Goal: Use online tool/utility: Utilize a website feature to perform a specific function

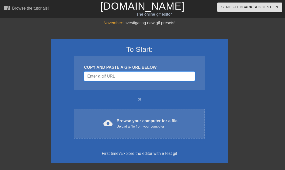
click at [134, 76] on input "Username" at bounding box center [139, 76] width 111 height 10
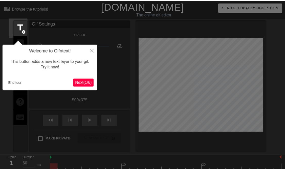
scroll to position [12, 0]
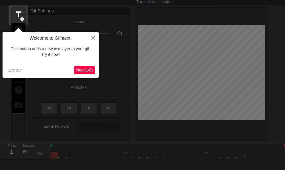
click at [86, 68] on span "Next ( 1 / 6 )" at bounding box center [84, 70] width 17 height 4
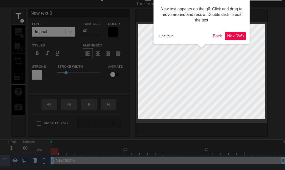
scroll to position [0, 0]
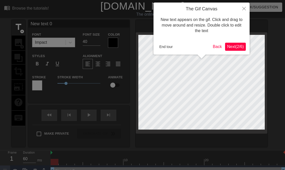
click at [237, 47] on span "Next ( 2 / 6 )" at bounding box center [235, 46] width 17 height 4
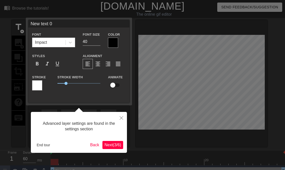
scroll to position [8, 0]
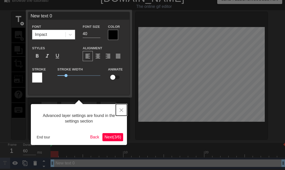
click at [119, 110] on button "Close" at bounding box center [121, 110] width 11 height 12
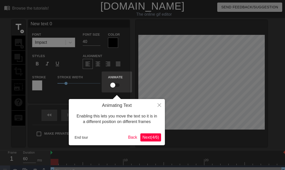
click at [150, 137] on span "Next ( 4 / 6 )" at bounding box center [150, 137] width 17 height 4
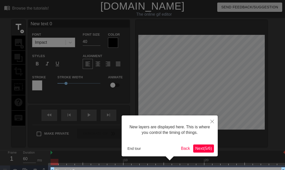
scroll to position [11, 0]
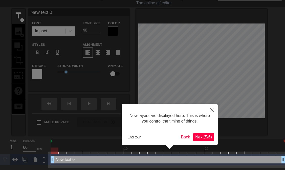
click at [198, 139] on span "Next ( 5 / 6 )" at bounding box center [203, 137] width 17 height 4
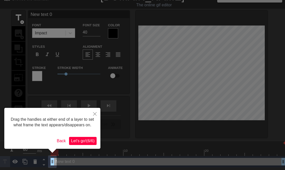
scroll to position [0, 0]
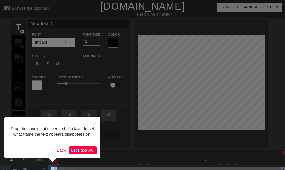
click at [80, 151] on span "Let's go! ( 6 / 6 )" at bounding box center [82, 150] width 23 height 4
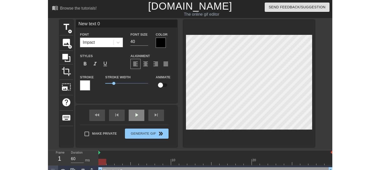
scroll to position [8, 0]
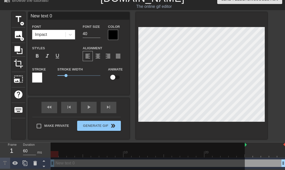
drag, startPoint x: 52, startPoint y: 146, endPoint x: 246, endPoint y: 151, distance: 194.7
click at [246, 151] on div "10 20" at bounding box center [167, 149] width 234 height 15
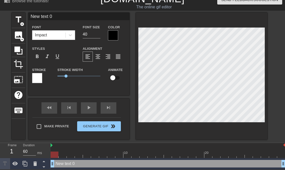
drag, startPoint x: 245, startPoint y: 146, endPoint x: 34, endPoint y: 135, distance: 210.8
click at [34, 135] on div "menu_book Browse the tutorials! [DOMAIN_NAME] The online gif editor Send Feedba…" at bounding box center [142, 81] width 285 height 177
click at [11, 151] on div "1" at bounding box center [12, 151] width 8 height 9
click at [53, 145] on div at bounding box center [167, 145] width 234 height 5
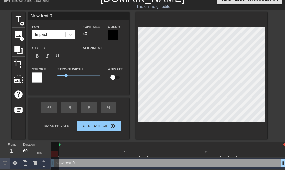
drag, startPoint x: 50, startPoint y: 145, endPoint x: 61, endPoint y: 145, distance: 10.6
drag, startPoint x: 59, startPoint y: 145, endPoint x: 43, endPoint y: 145, distance: 16.7
click at [43, 145] on div "Frame 1 Duration 60 ms 10 20 New text 0 drag_handle drag_handle" at bounding box center [142, 155] width 285 height 27
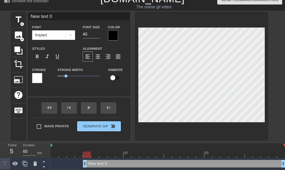
drag, startPoint x: 52, startPoint y: 163, endPoint x: 82, endPoint y: 163, distance: 30.0
click at [82, 163] on div "New text 0 drag_handle drag_handle" at bounding box center [167, 164] width 234 height 8
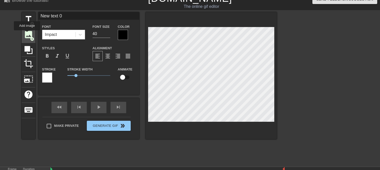
click at [27, 34] on span "image" at bounding box center [29, 35] width 10 height 10
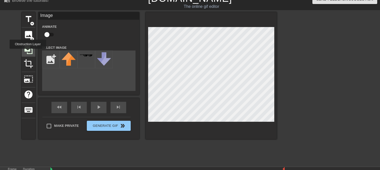
click at [28, 52] on icon at bounding box center [29, 50] width 10 height 10
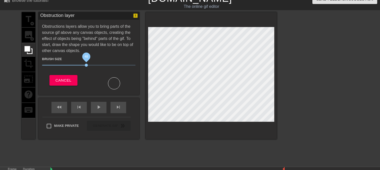
click at [87, 64] on span "48" at bounding box center [88, 65] width 93 height 6
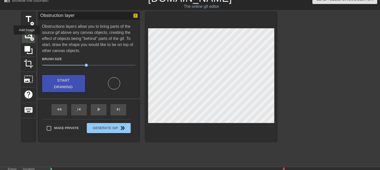
click at [27, 38] on span "image" at bounding box center [29, 35] width 10 height 10
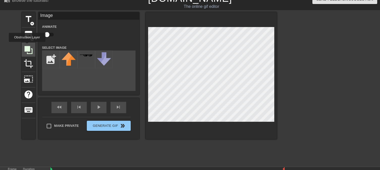
click at [27, 45] on icon at bounding box center [29, 50] width 10 height 10
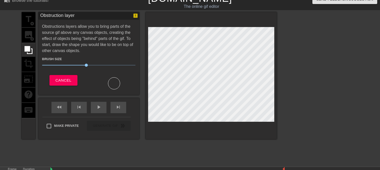
click at [28, 64] on div "title add_circle image add_circle crop photo_size_select_large help keyboard" at bounding box center [29, 75] width 14 height 127
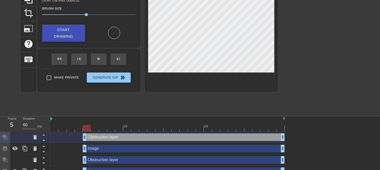
scroll to position [78, 0]
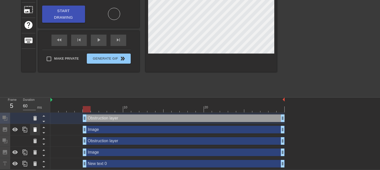
click at [37, 129] on icon at bounding box center [35, 129] width 6 height 6
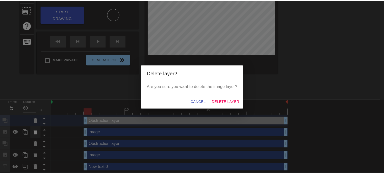
scroll to position [74, 0]
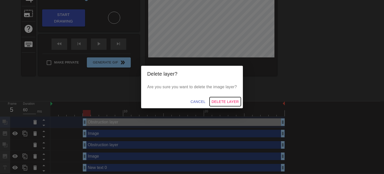
click at [221, 102] on span "Delete Layer" at bounding box center [225, 101] width 27 height 6
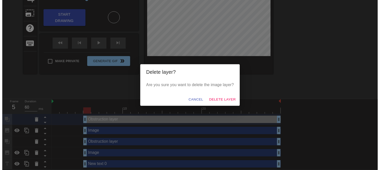
scroll to position [66, 0]
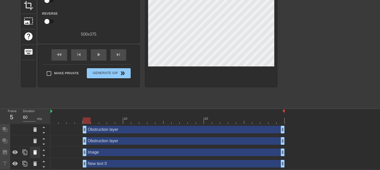
click at [34, 150] on icon at bounding box center [35, 152] width 6 height 6
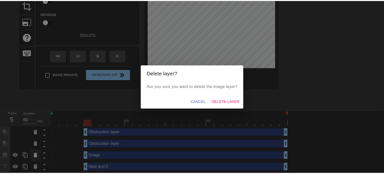
scroll to position [63, 0]
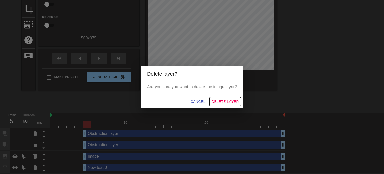
click at [230, 101] on span "Delete Layer" at bounding box center [225, 101] width 27 height 6
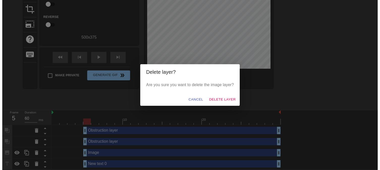
scroll to position [55, 0]
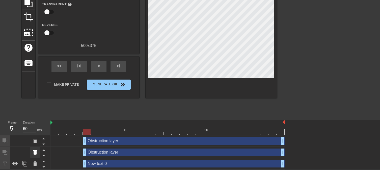
click at [36, 150] on icon at bounding box center [35, 152] width 6 height 6
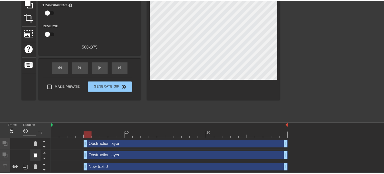
scroll to position [51, 0]
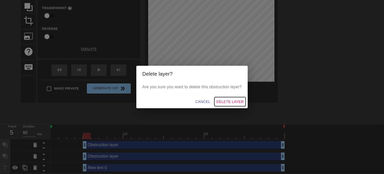
click at [233, 98] on span "Delete Layer" at bounding box center [229, 101] width 27 height 6
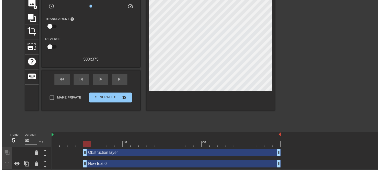
scroll to position [44, 0]
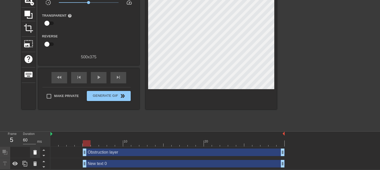
click at [33, 151] on icon at bounding box center [35, 152] width 6 height 6
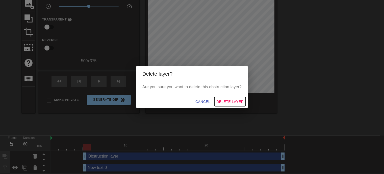
click at [226, 100] on span "Delete Layer" at bounding box center [229, 101] width 27 height 6
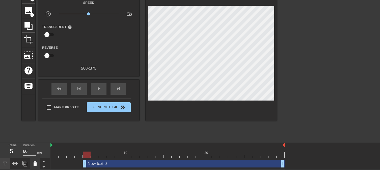
click at [33, 163] on icon at bounding box center [35, 164] width 6 height 6
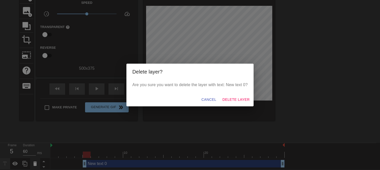
scroll to position [29, 0]
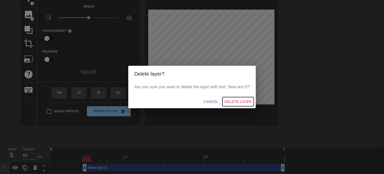
click at [232, 101] on span "Delete Layer" at bounding box center [237, 101] width 27 height 6
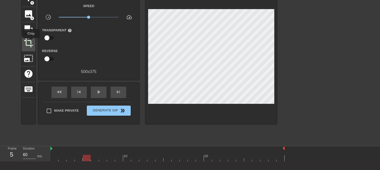
click at [31, 42] on span "crop" at bounding box center [29, 43] width 10 height 10
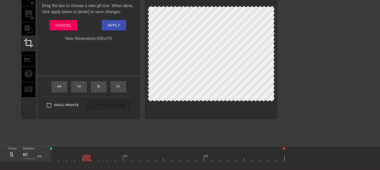
scroll to position [3, 0]
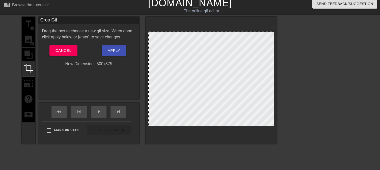
click at [27, 56] on div "title add_circle image add_circle crop photo_size_select_large help keyboard" at bounding box center [29, 80] width 14 height 127
click at [27, 48] on div "title add_circle image add_circle crop photo_size_select_large help keyboard" at bounding box center [29, 80] width 14 height 127
click at [29, 67] on span "crop" at bounding box center [29, 68] width 10 height 10
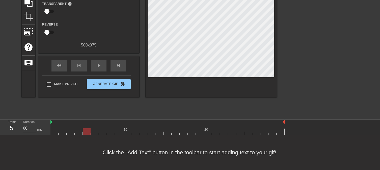
scroll to position [5, 0]
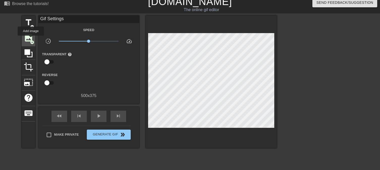
click at [31, 39] on span "image" at bounding box center [29, 38] width 10 height 10
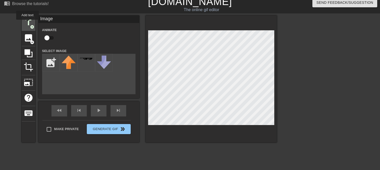
click at [28, 23] on span "title" at bounding box center [29, 23] width 10 height 10
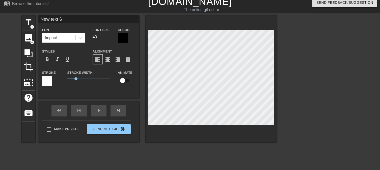
click at [49, 81] on div at bounding box center [47, 81] width 10 height 10
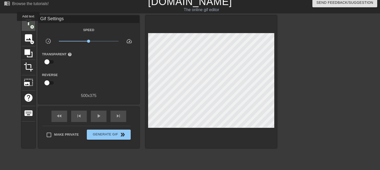
click at [28, 23] on span "title" at bounding box center [29, 23] width 10 height 10
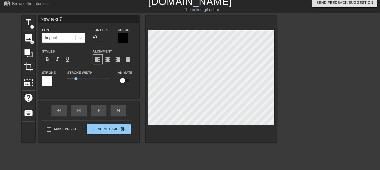
click at [121, 39] on div at bounding box center [123, 38] width 10 height 10
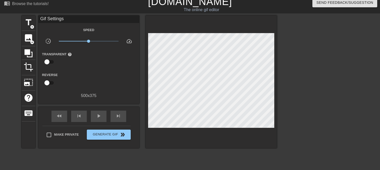
scroll to position [30, 0]
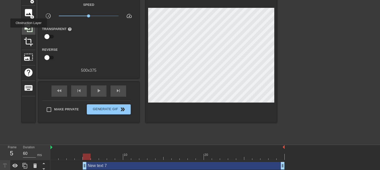
click at [29, 31] on icon at bounding box center [28, 28] width 8 height 8
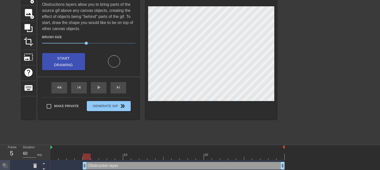
scroll to position [66, 0]
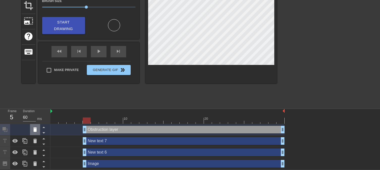
click at [31, 134] on div at bounding box center [35, 129] width 10 height 11
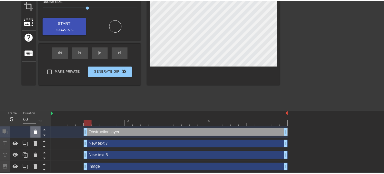
scroll to position [63, 0]
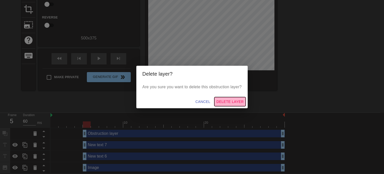
click at [235, 99] on span "Delete Layer" at bounding box center [229, 101] width 27 height 6
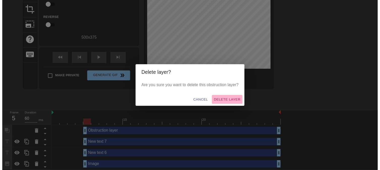
scroll to position [55, 0]
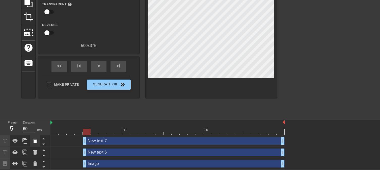
click at [37, 143] on icon at bounding box center [35, 141] width 6 height 6
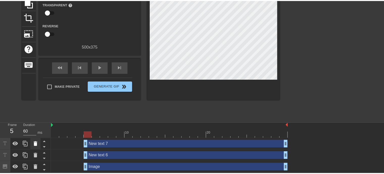
scroll to position [51, 0]
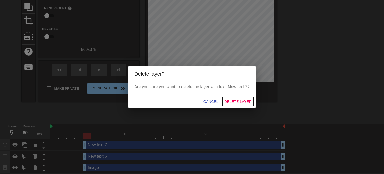
click at [243, 101] on span "Delete Layer" at bounding box center [237, 101] width 27 height 6
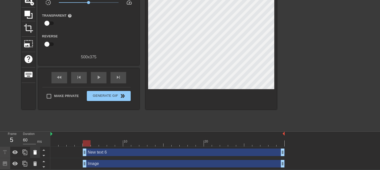
click at [34, 150] on icon at bounding box center [35, 152] width 4 height 5
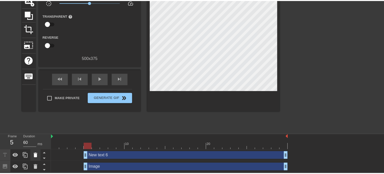
scroll to position [40, 0]
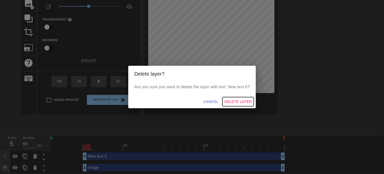
click at [240, 104] on span "Delete Layer" at bounding box center [237, 101] width 27 height 6
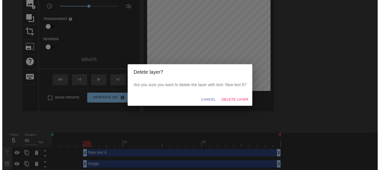
scroll to position [32, 0]
